Goal: Task Accomplishment & Management: Use online tool/utility

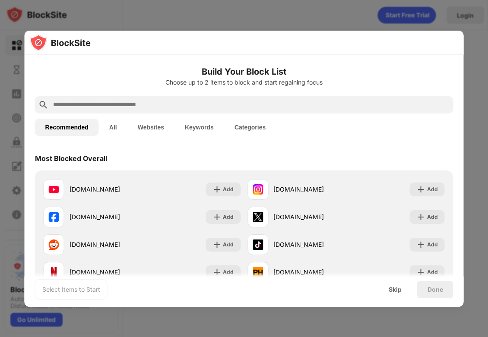
click at [202, 108] on input "text" at bounding box center [250, 105] width 397 height 10
click at [191, 105] on input "text" at bounding box center [250, 105] width 397 height 10
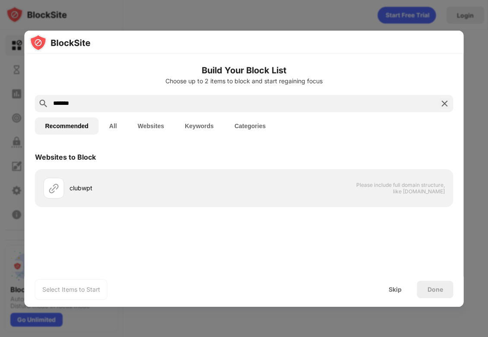
type input "*******"
click at [150, 127] on button "Websites" at bounding box center [150, 125] width 47 height 17
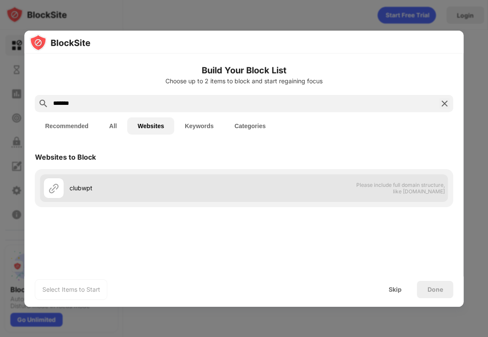
click at [87, 191] on div "clubwpt" at bounding box center [156, 187] width 175 height 9
click at [201, 185] on div "clubwpt" at bounding box center [156, 187] width 175 height 9
click at [351, 195] on div "clubwpt Please include full domain structure, like [DOMAIN_NAME]" at bounding box center [244, 188] width 408 height 28
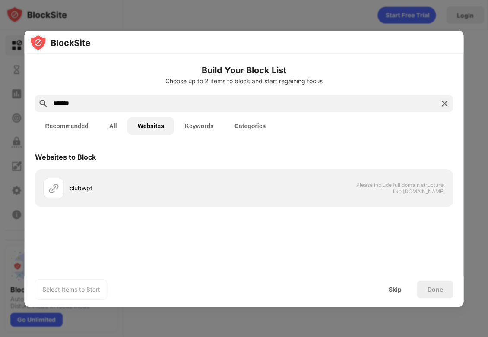
click at [63, 208] on div "Websites to Block clubwpt Please include full domain structure, like [DOMAIN_NA…" at bounding box center [244, 178] width 418 height 67
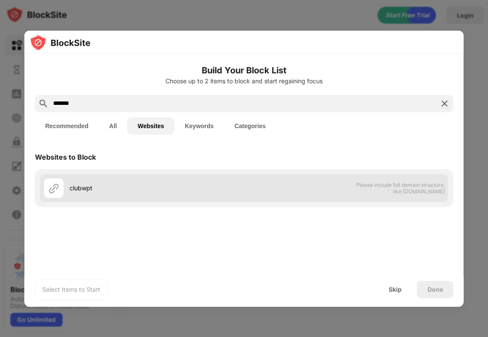
click at [44, 194] on div at bounding box center [54, 188] width 21 height 21
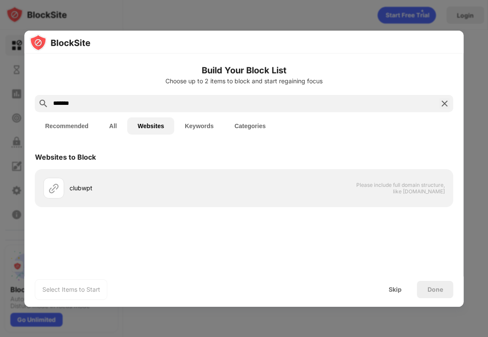
click at [66, 285] on div "Select Items to Start" at bounding box center [71, 289] width 58 height 9
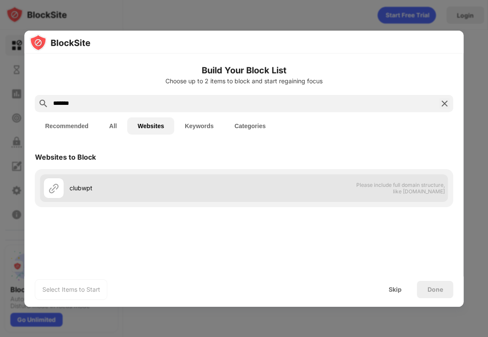
click at [375, 183] on span "Please include full domain structure, like [DOMAIN_NAME]" at bounding box center [400, 188] width 89 height 13
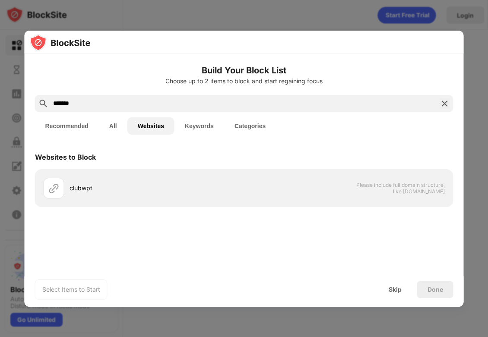
click at [443, 102] on img at bounding box center [444, 103] width 10 height 10
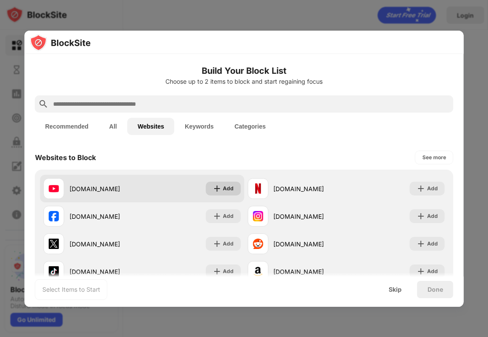
click at [225, 185] on div "Add" at bounding box center [228, 188] width 11 height 9
